Goal: Task Accomplishment & Management: Use online tool/utility

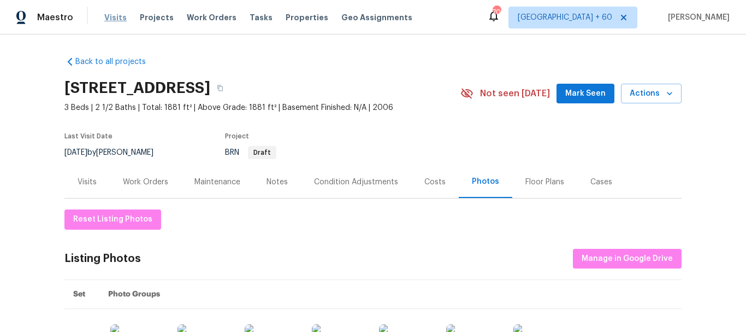
click at [110, 15] on span "Visits" at bounding box center [115, 17] width 22 height 11
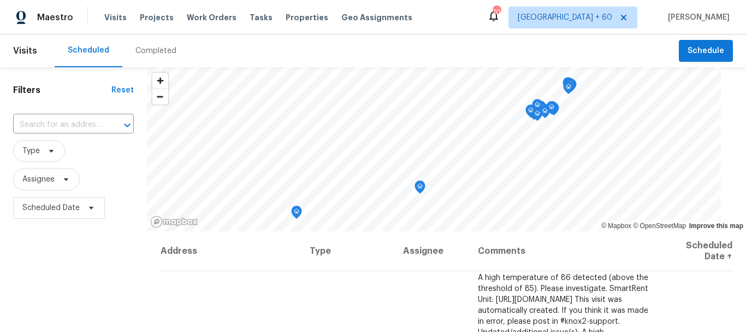
click at [152, 42] on div "Completed" at bounding box center [155, 50] width 67 height 33
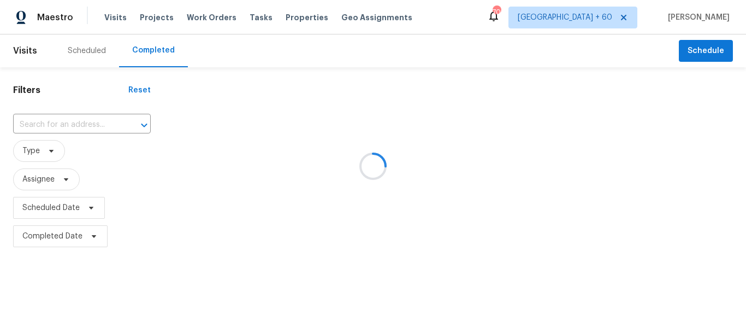
click at [43, 125] on div at bounding box center [373, 166] width 746 height 332
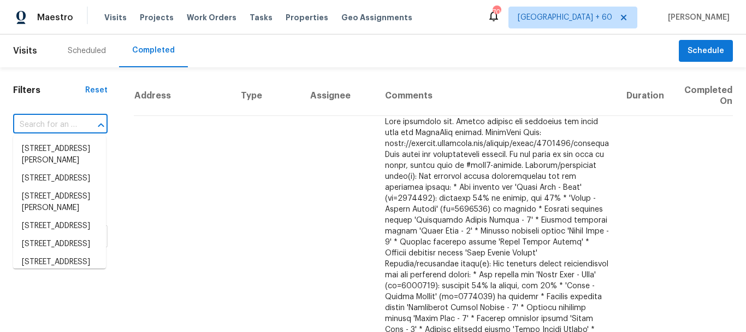
click at [43, 125] on input "text" at bounding box center [45, 124] width 64 height 17
paste input "[STREET_ADDRESS][PERSON_NAME][PERSON_NAME]"
type input "[STREET_ADDRESS][PERSON_NAME][PERSON_NAME]"
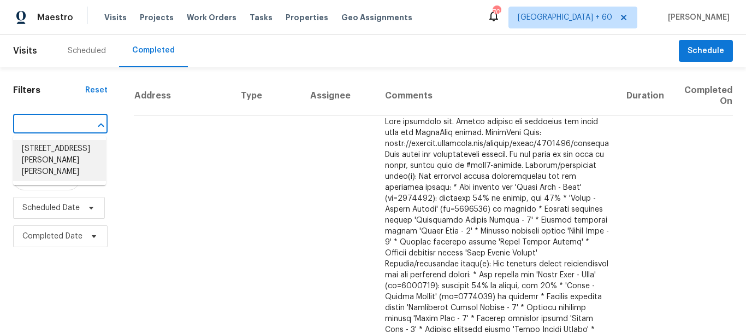
click at [68, 157] on li "[STREET_ADDRESS][PERSON_NAME][PERSON_NAME]" at bounding box center [59, 160] width 93 height 41
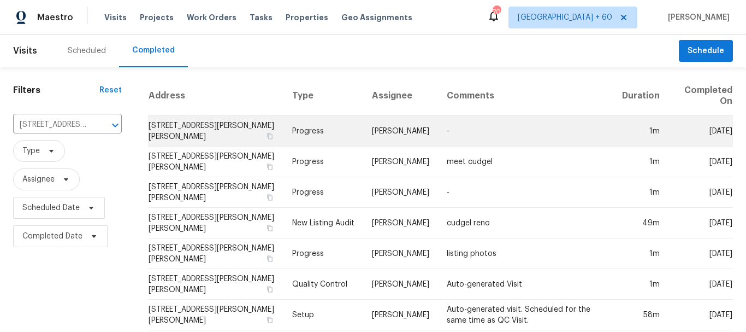
click at [304, 124] on td "Progress" at bounding box center [324, 131] width 80 height 31
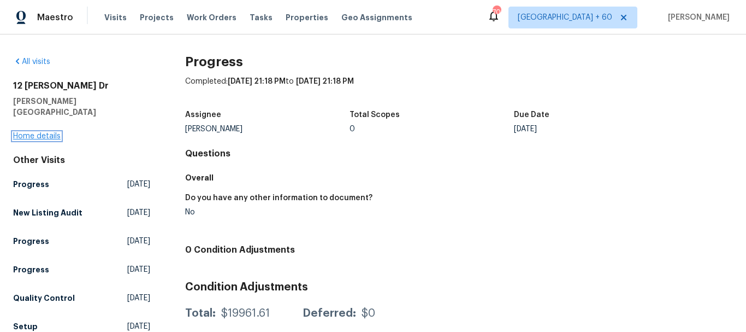
click at [40, 132] on link "Home details" at bounding box center [37, 136] width 48 height 8
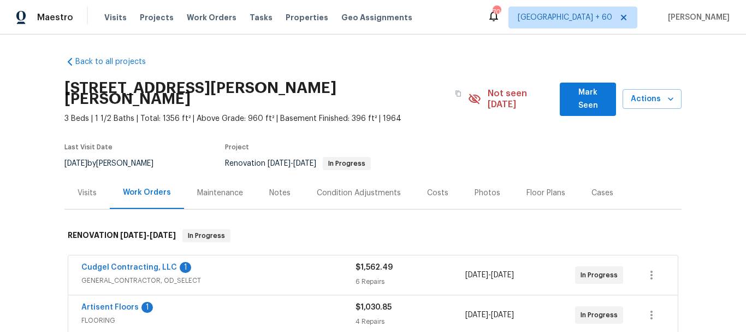
click at [482, 187] on div "Photos" at bounding box center [488, 192] width 26 height 11
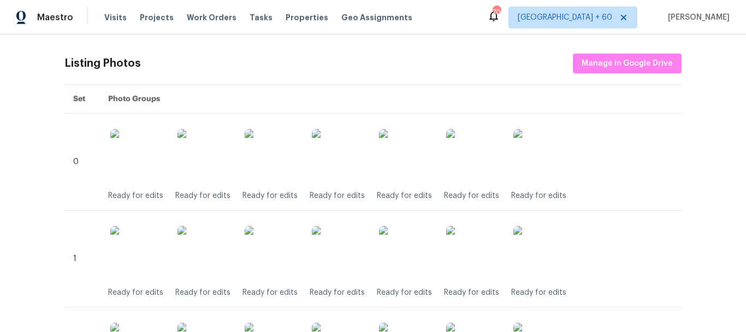
scroll to position [109, 0]
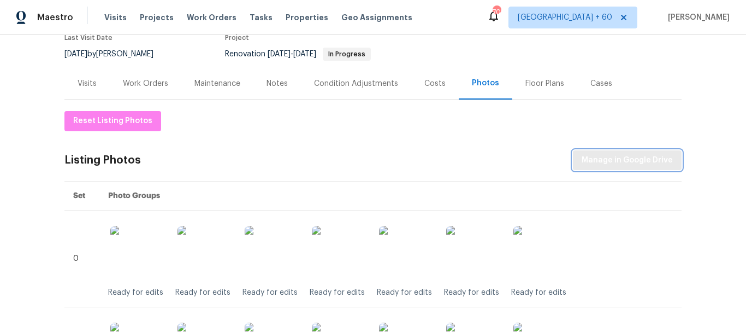
click at [643, 153] on span "Manage in Google Drive" at bounding box center [627, 160] width 91 height 14
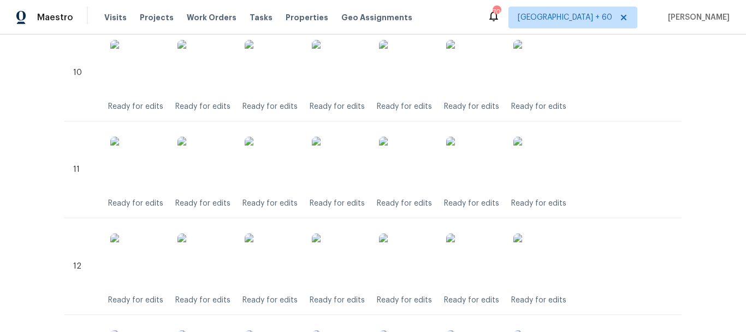
scroll to position [1077, 0]
